Goal: Transaction & Acquisition: Obtain resource

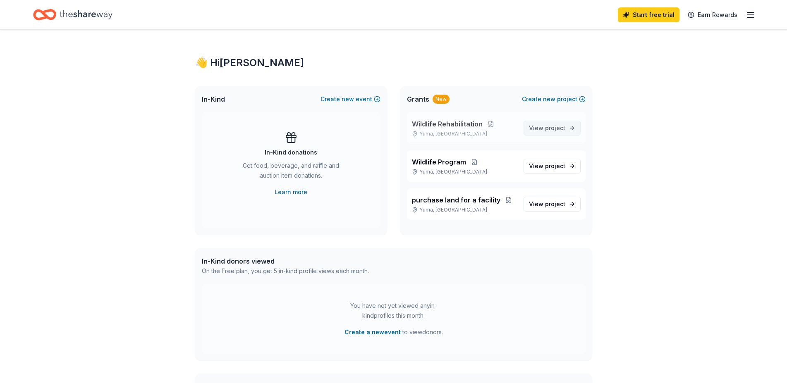
click at [546, 127] on span "project" at bounding box center [555, 127] width 20 height 7
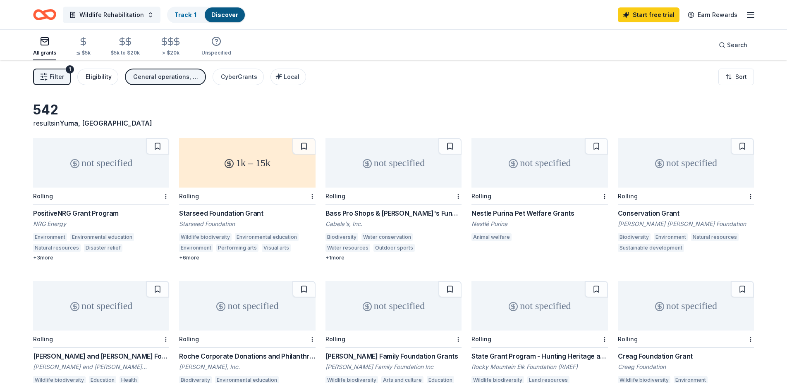
click at [91, 77] on div "Eligibility" at bounding box center [99, 77] width 26 height 10
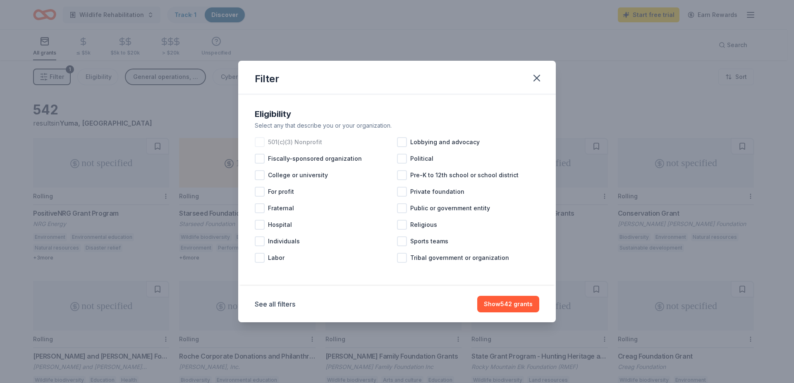
click at [260, 140] on div at bounding box center [260, 142] width 10 height 10
click at [502, 307] on button "Show 407 grants" at bounding box center [508, 304] width 62 height 17
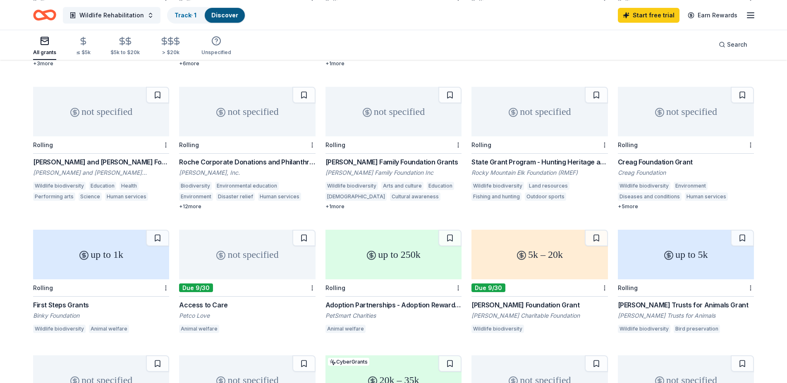
scroll to position [213, 0]
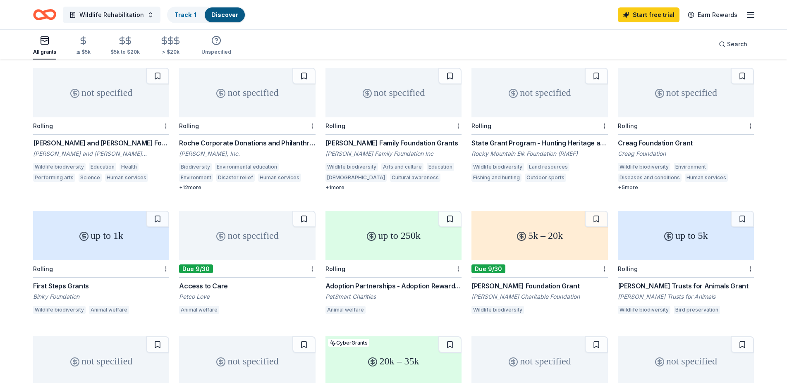
click at [673, 233] on div "up to 5k" at bounding box center [686, 236] width 136 height 50
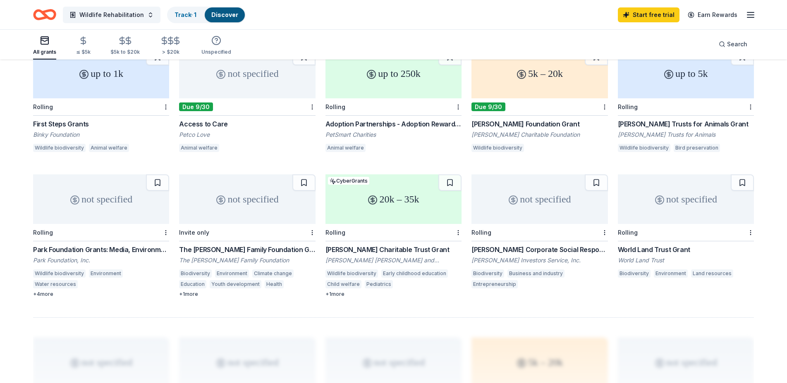
scroll to position [340, 0]
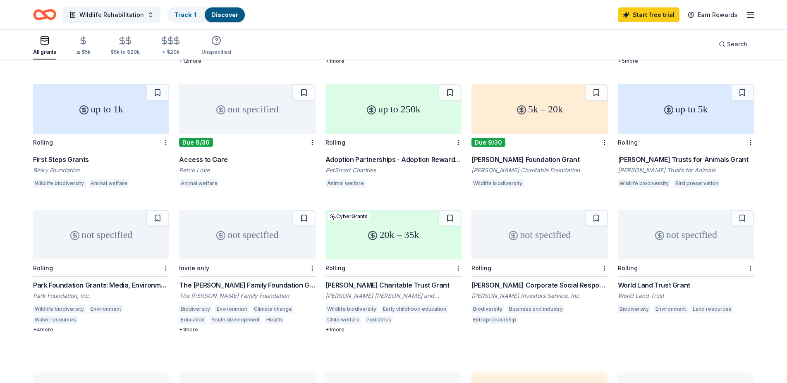
click at [120, 112] on div "up to 1k" at bounding box center [101, 109] width 136 height 50
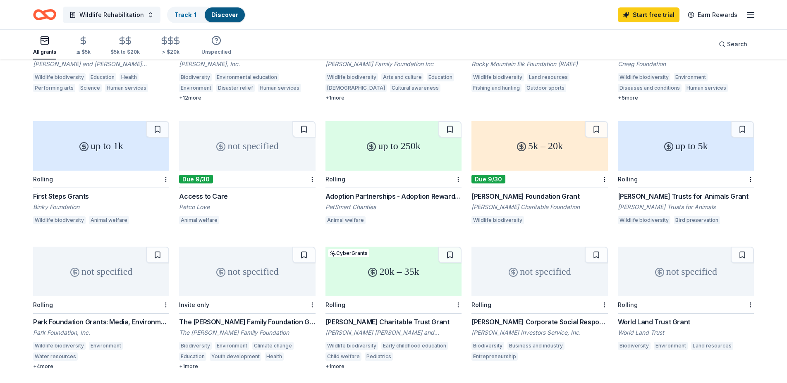
scroll to position [0, 0]
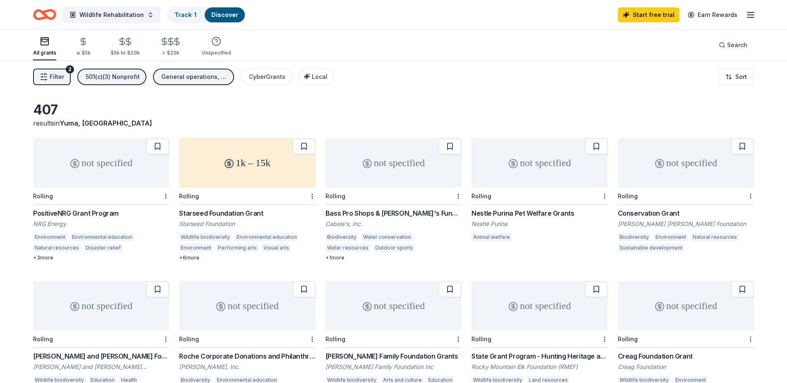
click at [756, 13] on div "Wildlife Rehabilitation Track · 1 Discover Start free trial Earn Rewards" at bounding box center [393, 14] width 787 height 29
click at [752, 15] on icon "button" at bounding box center [751, 15] width 10 height 10
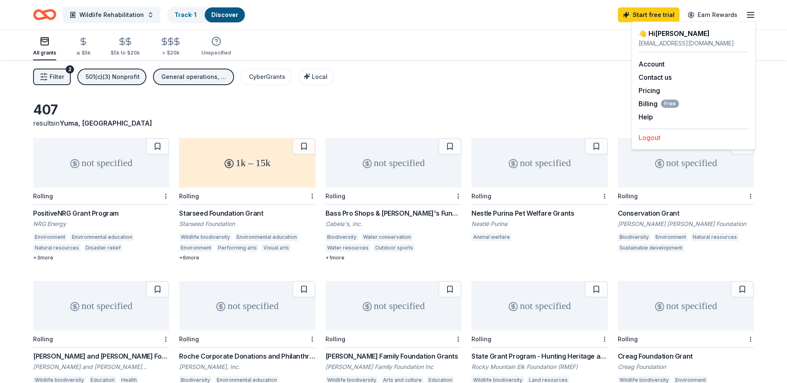
click at [653, 136] on button "Logout" at bounding box center [649, 138] width 22 height 10
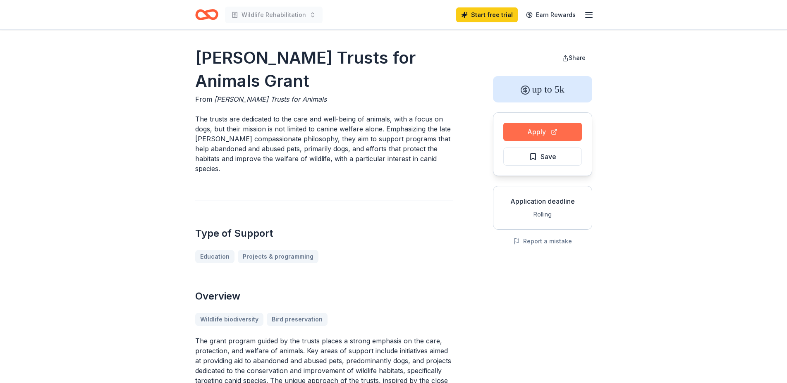
click at [531, 134] on button "Apply" at bounding box center [542, 132] width 79 height 18
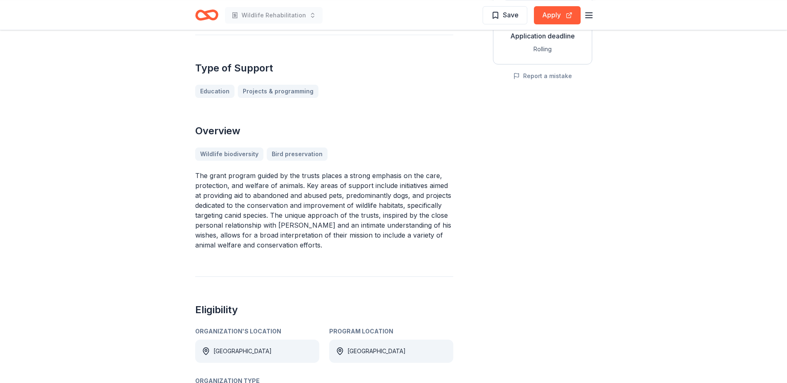
scroll to position [169, 0]
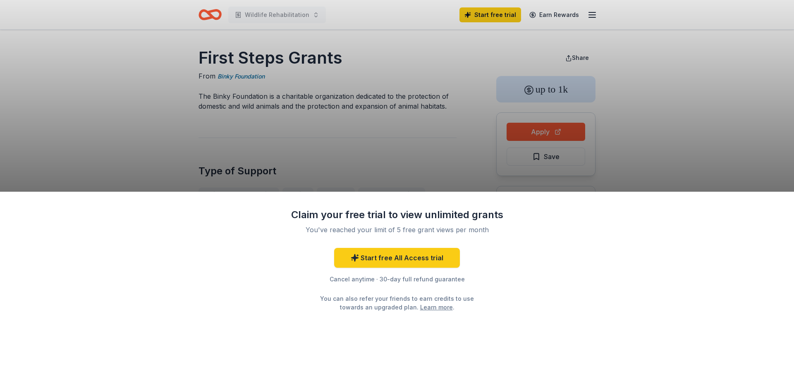
click at [689, 146] on div "Claim your free trial to view unlimited grants You've reached your limit of 5 f…" at bounding box center [397, 191] width 794 height 383
click at [542, 132] on div "Claim your free trial to view unlimited grants You've reached your limit of 5 f…" at bounding box center [397, 191] width 794 height 383
